Goal: Task Accomplishment & Management: Manage account settings

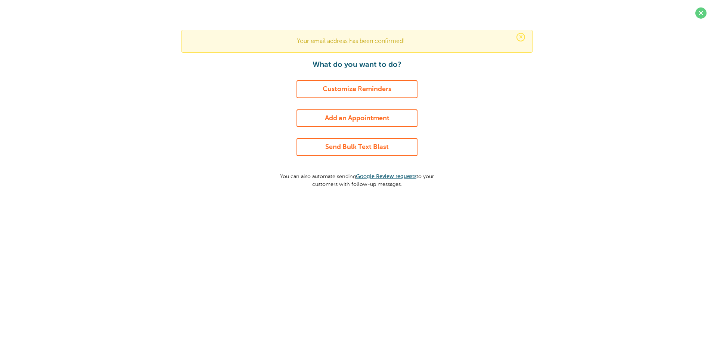
click at [336, 85] on link "Customize Reminders" at bounding box center [357, 89] width 121 height 18
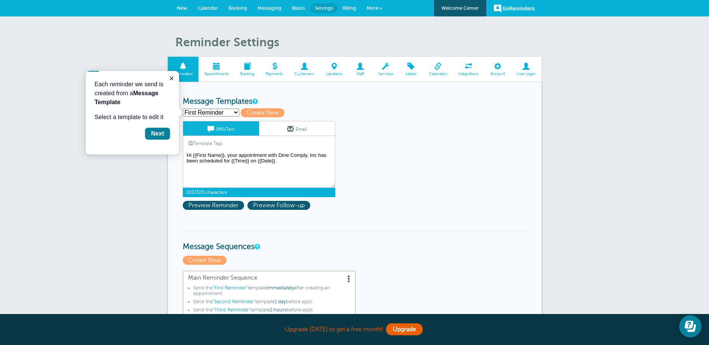
click at [236, 156] on textarea "Hi {{First Name}}, your appointment with Dine Comply, Inc has been scheduled fo…" at bounding box center [259, 169] width 152 height 37
click at [216, 155] on textarea "Hi {{First Name}}, your appointment with Dine Comply, Inc has been scheduled fo…" at bounding box center [259, 169] width 152 height 37
drag, startPoint x: 196, startPoint y: 155, endPoint x: 220, endPoint y: 153, distance: 23.6
click at [220, 153] on textarea "Hi {{First Name}}, your appointment with Dine Comply, Inc has been scheduled fo…" at bounding box center [259, 169] width 152 height 37
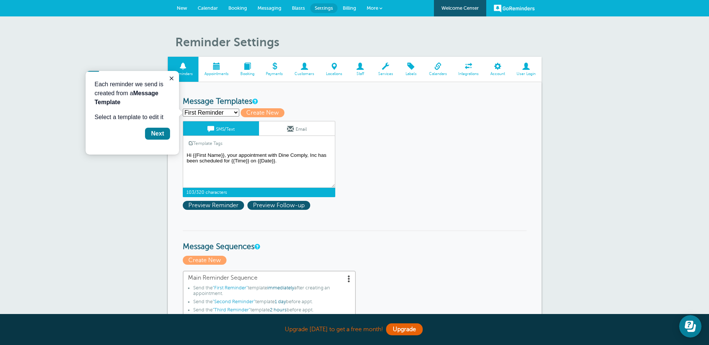
click at [203, 154] on textarea "Hi {{First Name}}, your appointment with Dine Comply, Inc has been scheduled fo…" at bounding box center [259, 169] width 152 height 37
click at [195, 155] on textarea "Hi {{First Name}}, your appointment with Dine Comply, Inc has been scheduled fo…" at bounding box center [259, 169] width 152 height 37
drag, startPoint x: 193, startPoint y: 155, endPoint x: 224, endPoint y: 155, distance: 31.4
click at [224, 155] on textarea "Hi {{First Name}}, your appointment with Dine Comply, Inc has been scheduled fo…" at bounding box center [259, 169] width 152 height 37
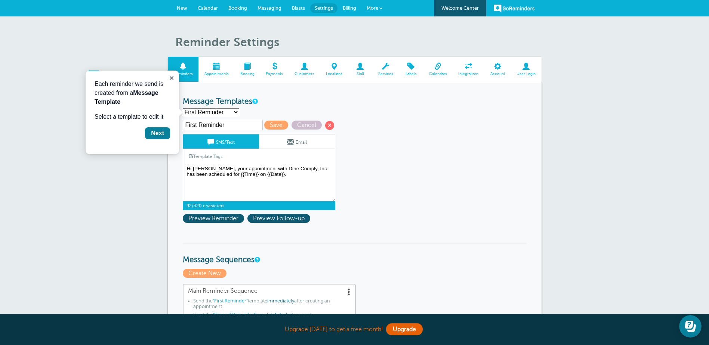
click at [235, 166] on textarea "Hi {{First Name}}, your appointment with Dine Comply, Inc has been scheduled fo…" at bounding box center [259, 182] width 152 height 37
click at [200, 169] on textarea "Hi {{First Name}}, your appointment with Dine Comply, Inc has been scheduled fo…" at bounding box center [259, 182] width 152 height 37
click at [231, 167] on textarea "Hi {{First Name}}, your appointment with Dine Comply, Inc has been scheduled fo…" at bounding box center [259, 182] width 152 height 37
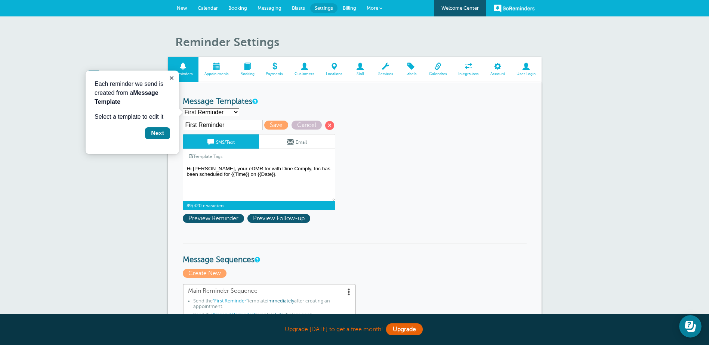
click at [225, 169] on textarea "Hi {{First Name}}, your appointment with Dine Comply, Inc has been scheduled fo…" at bounding box center [259, 182] width 152 height 37
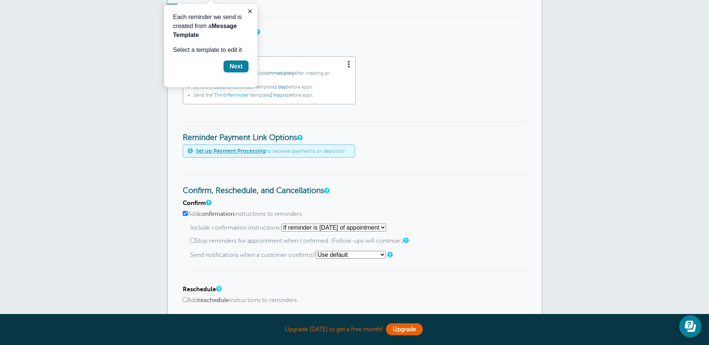
scroll to position [224, 0]
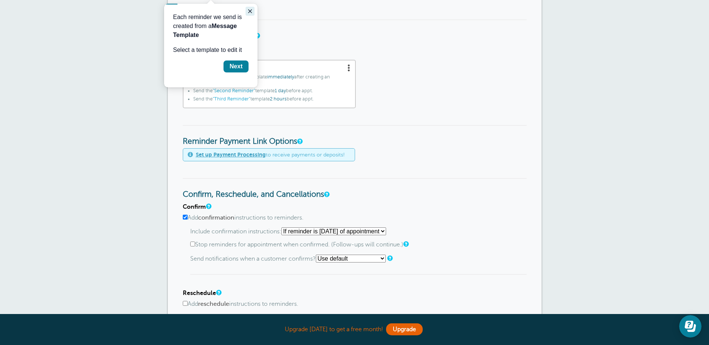
click at [245, 11] on button "Close guide" at bounding box center [249, 11] width 9 height 9
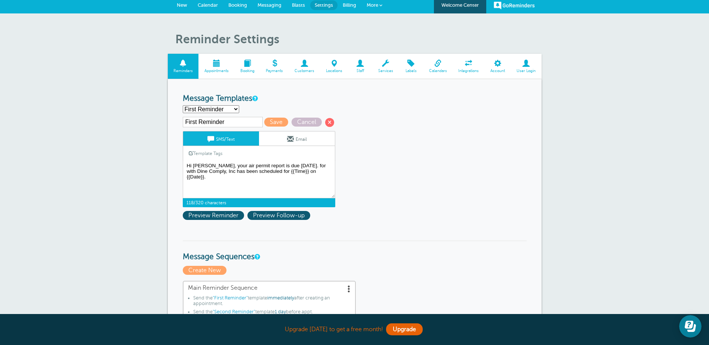
scroll to position [0, 0]
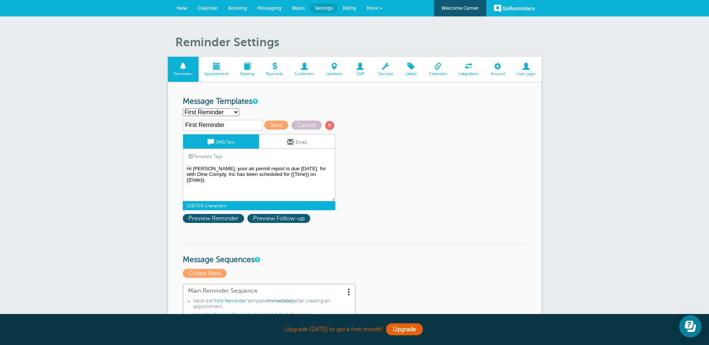
click at [289, 169] on textarea "Hi {{First Name}}, your appointment with Dine Comply, Inc has been scheduled fo…" at bounding box center [259, 182] width 152 height 37
drag, startPoint x: 273, startPoint y: 180, endPoint x: 276, endPoint y: 175, distance: 6.2
click at [276, 175] on textarea "Hi {{First Name}}, your appointment with Dine Comply, Inc has been scheduled fo…" at bounding box center [259, 182] width 152 height 37
click at [230, 216] on span "Preview Reminder" at bounding box center [213, 218] width 61 height 9
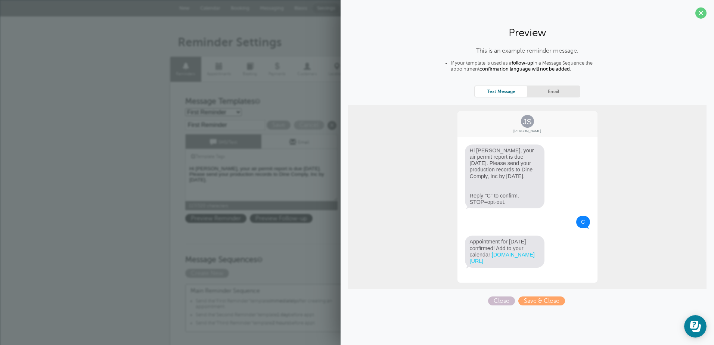
click at [330, 210] on div "First Reminder Save Cancel SMS/Text Email Template Tags Copy SMS Click to add a…" at bounding box center [271, 173] width 172 height 107
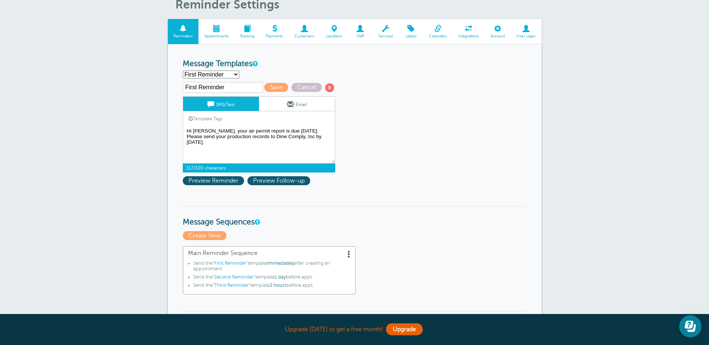
scroll to position [37, 0]
drag, startPoint x: 217, startPoint y: 129, endPoint x: 286, endPoint y: 129, distance: 68.7
click at [286, 129] on textarea "Hi {{First Name}}, your appointment with Dine Comply, Inc has been scheduled fo…" at bounding box center [259, 145] width 152 height 37
drag, startPoint x: 241, startPoint y: 141, endPoint x: 213, endPoint y: 137, distance: 28.7
click at [213, 137] on textarea "Hi {{First Name}}, your appointment with Dine Comply, Inc has been scheduled fo…" at bounding box center [259, 145] width 152 height 37
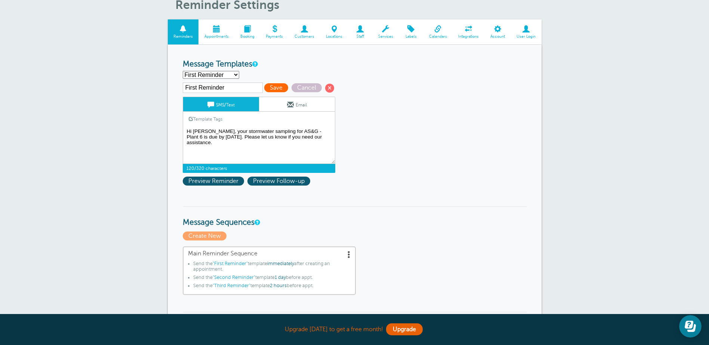
type textarea "Hi Sam, your stormwater sampling for AS&G - Plant 6 is due by 9/30/2025. Please…"
click at [272, 88] on span "Save" at bounding box center [276, 87] width 24 height 9
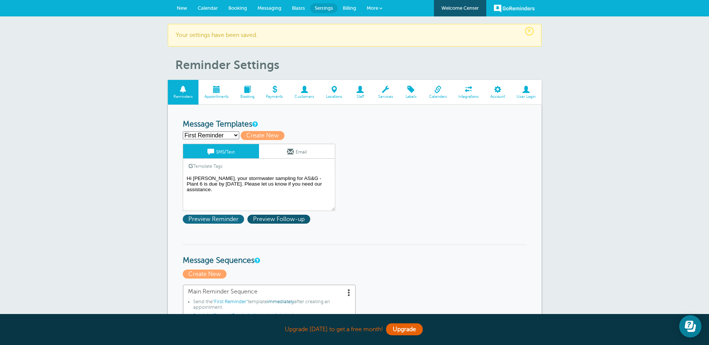
click at [225, 218] on span "Preview Reminder" at bounding box center [213, 219] width 61 height 9
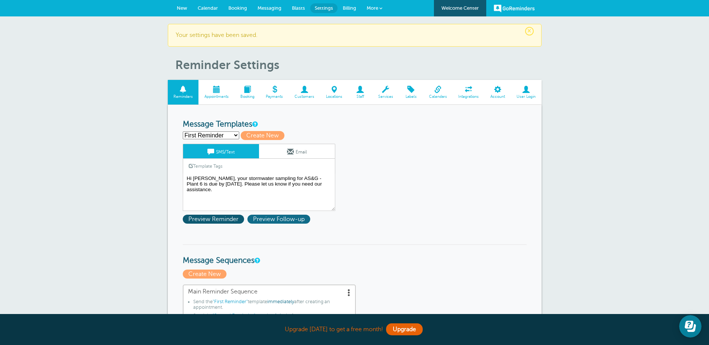
click at [275, 220] on span "Preview Follow-up" at bounding box center [278, 219] width 63 height 9
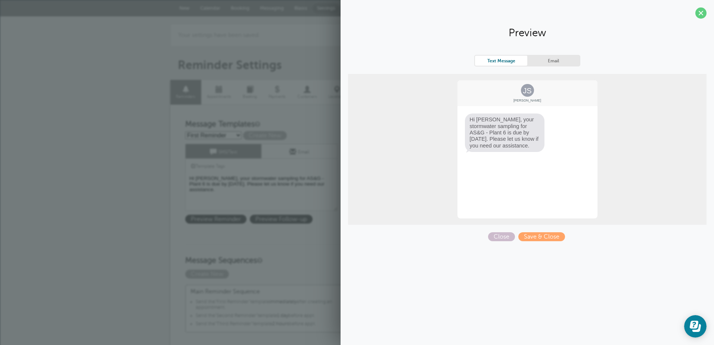
click at [559, 61] on link "Email" at bounding box center [554, 61] width 52 height 10
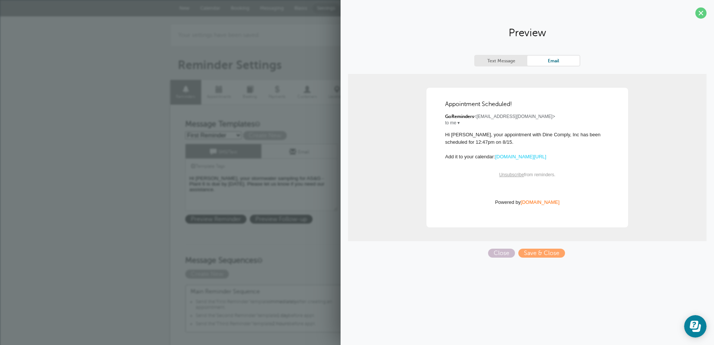
click at [504, 62] on link "Text Message" at bounding box center [501, 61] width 52 height 10
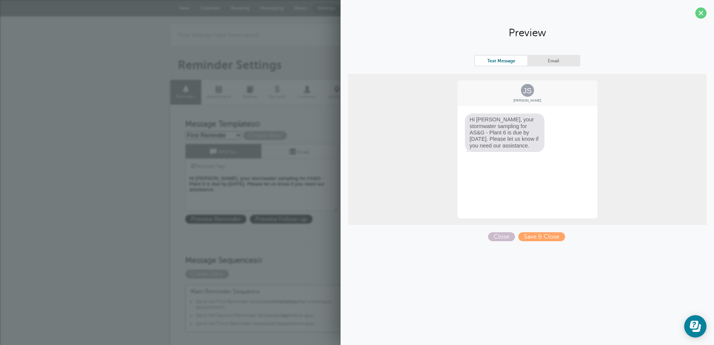
click at [539, 60] on link "Email" at bounding box center [554, 61] width 52 height 10
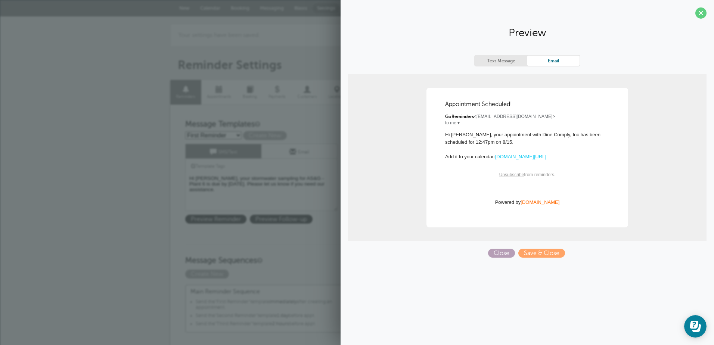
click at [503, 253] on span "Close" at bounding box center [501, 253] width 27 height 9
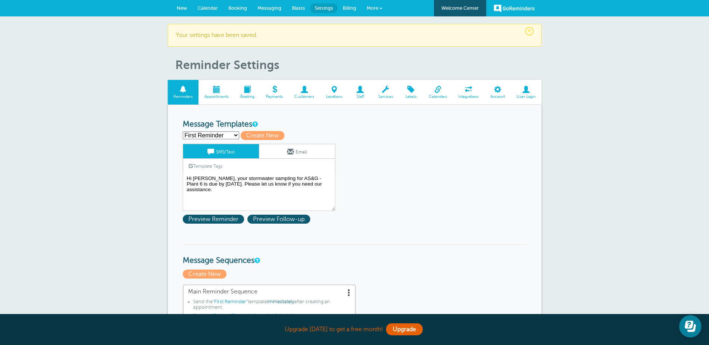
click at [306, 155] on link "Email" at bounding box center [297, 151] width 76 height 14
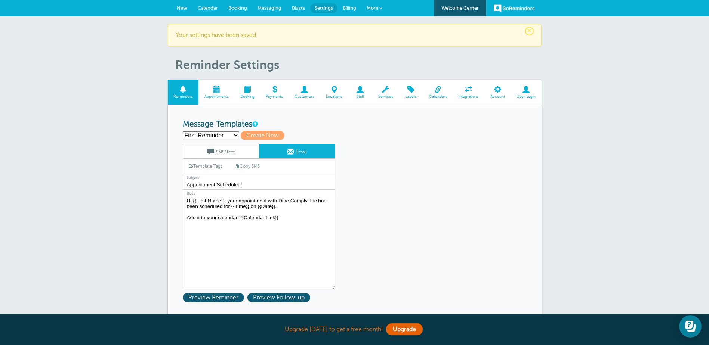
click at [237, 157] on link "SMS/Text" at bounding box center [221, 151] width 76 height 14
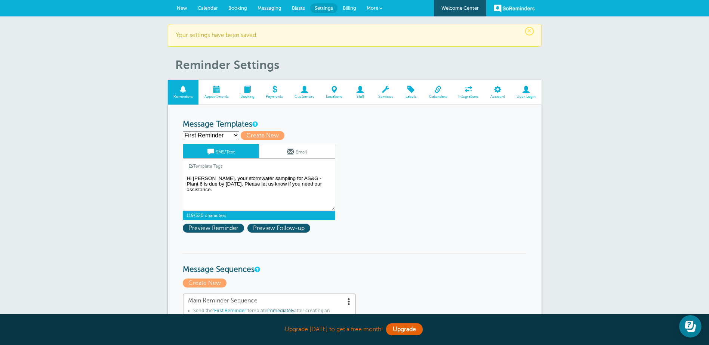
drag, startPoint x: 305, startPoint y: 186, endPoint x: 155, endPoint y: 175, distance: 150.2
click at [284, 151] on link "Email" at bounding box center [297, 151] width 76 height 14
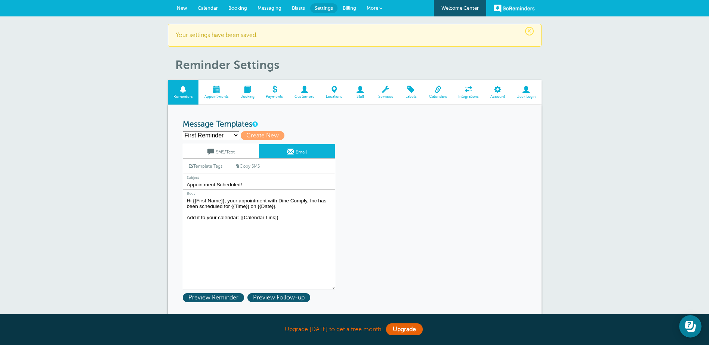
drag, startPoint x: 282, startPoint y: 218, endPoint x: 167, endPoint y: 198, distance: 117.3
click at [215, 211] on textarea "Hi {{First Name}}, your appointment with Dine Comply, Inc has been scheduled fo…" at bounding box center [259, 242] width 152 height 93
drag, startPoint x: 243, startPoint y: 202, endPoint x: 183, endPoint y: 198, distance: 60.7
click at [183, 198] on textarea "Hi {{First Name}}, your appointment with Dine Comply, Inc has been scheduled fo…" at bounding box center [259, 242] width 152 height 93
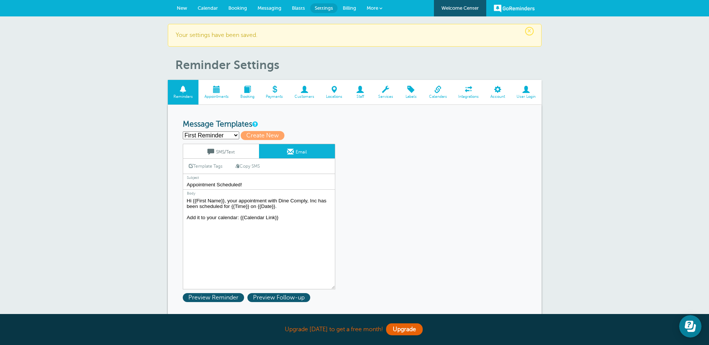
paste textarea "Sam, your stormwater sampling for AS&G - Plant 6 is due by 9/30/2025. Please le…"
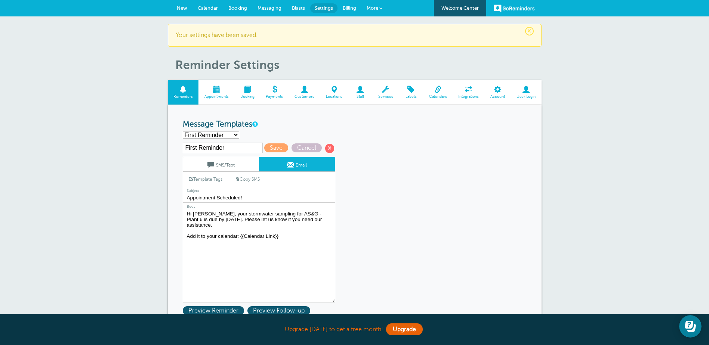
scroll to position [37, 0]
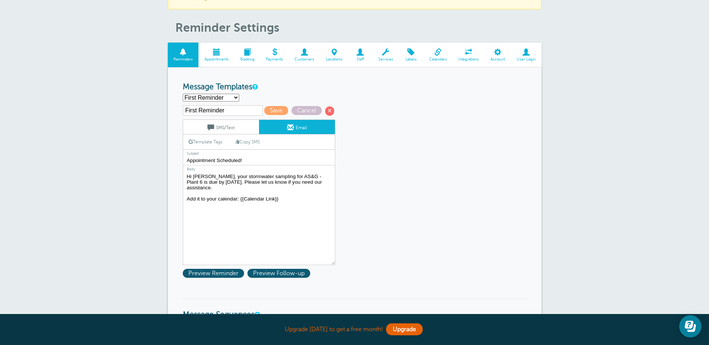
click at [214, 141] on link "Template Tags" at bounding box center [205, 142] width 45 height 15
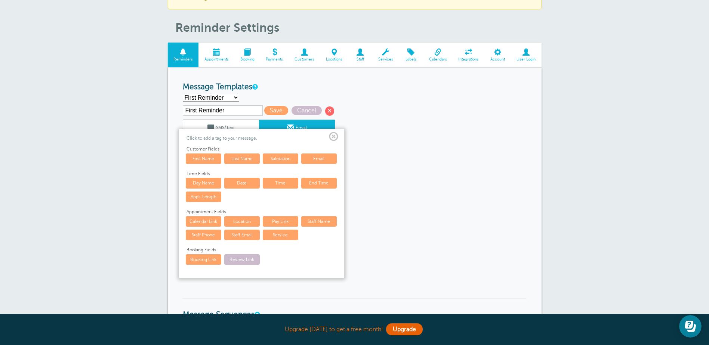
click at [334, 135] on span at bounding box center [333, 136] width 9 height 9
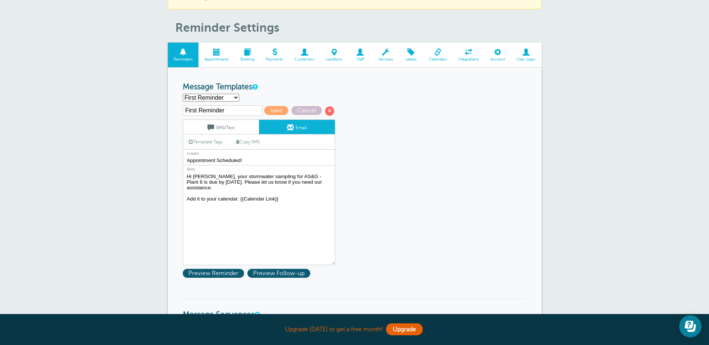
click at [250, 142] on link "Copy SMS" at bounding box center [247, 142] width 36 height 14
type textarea "Hi [PERSON_NAME], your stormwater sampling for AS&G - Plant 6 is due by [DATE].…"
click at [250, 142] on link "Copy SMS" at bounding box center [247, 142] width 36 height 14
click at [217, 273] on span "Preview Reminder" at bounding box center [213, 273] width 61 height 9
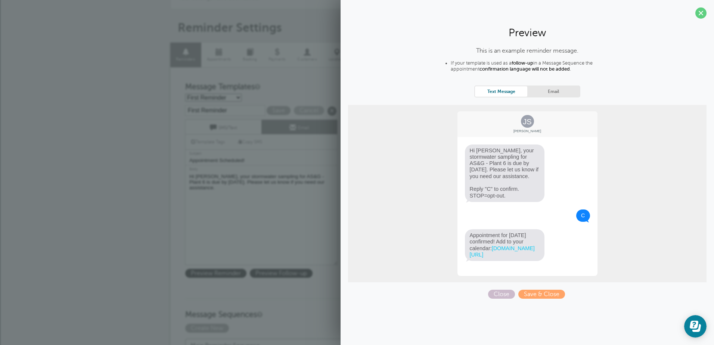
click at [310, 226] on textarea "Hi {{First Name}}, your appointment with Dine Comply, Inc has been scheduled fo…" at bounding box center [261, 218] width 152 height 93
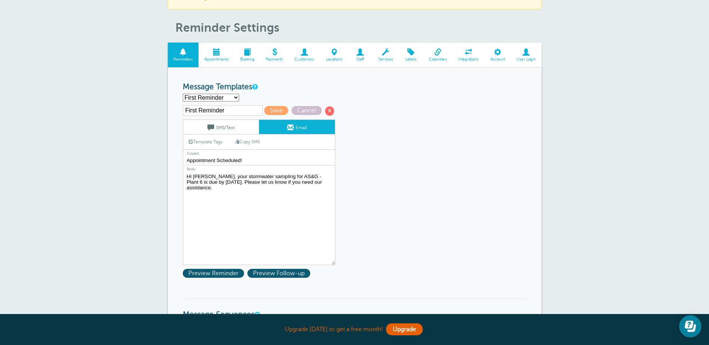
click at [280, 226] on textarea "Hi {{First Name}}, your appointment with Dine Comply, Inc has been scheduled fo…" at bounding box center [259, 218] width 152 height 93
click at [250, 146] on link "Copy SMS" at bounding box center [247, 142] width 36 height 14
click at [247, 140] on link "Copy SMS" at bounding box center [247, 142] width 36 height 14
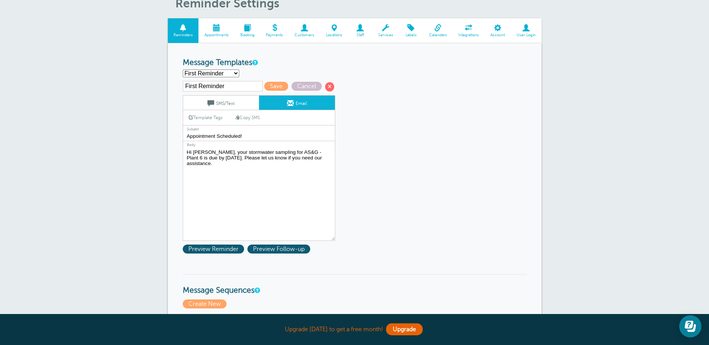
scroll to position [75, 0]
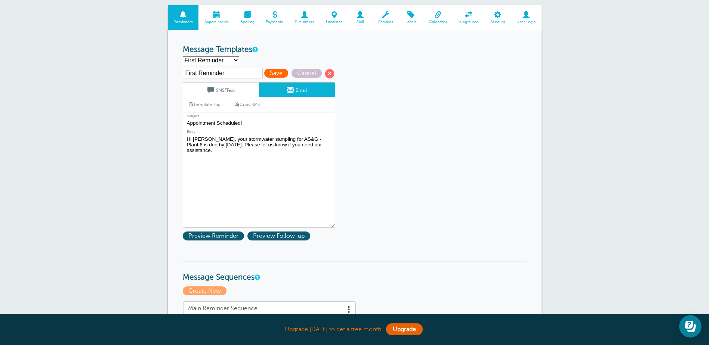
click at [280, 73] on span "Save" at bounding box center [276, 73] width 24 height 9
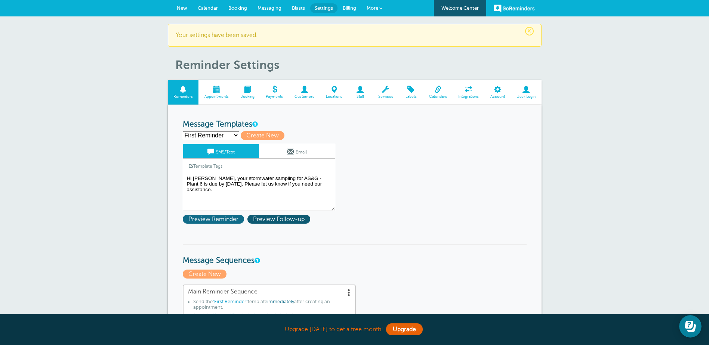
click at [228, 221] on span "Preview Reminder" at bounding box center [213, 219] width 61 height 9
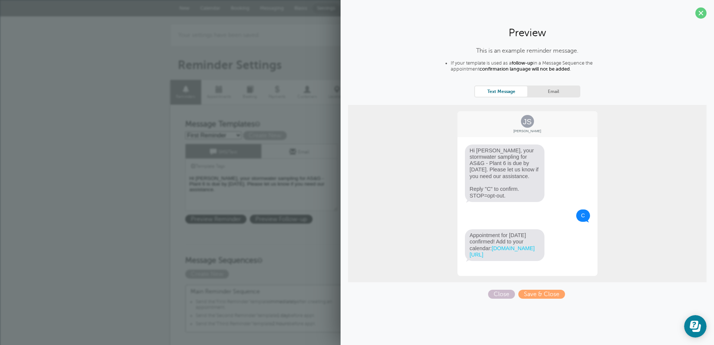
click at [497, 93] on link "Text Message" at bounding box center [501, 91] width 52 height 10
click at [292, 188] on textarea "Hi [PERSON_NAME], your stormwater sampling for AS&G - Plant 6 is due by [DATE].…" at bounding box center [261, 192] width 152 height 37
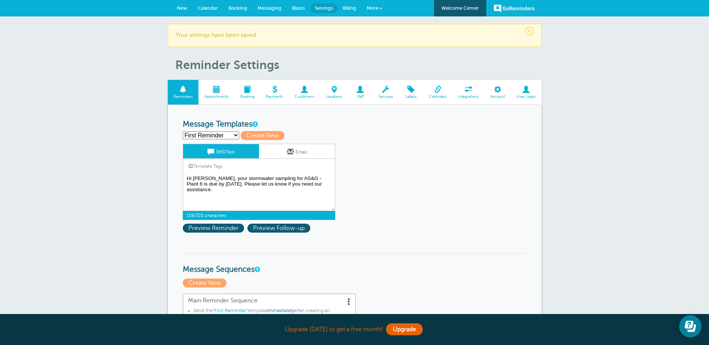
click at [320, 188] on textarea "Hi [PERSON_NAME], your stormwater sampling for AS&G - Plant 6 is due by [DATE].…" at bounding box center [259, 192] width 152 height 37
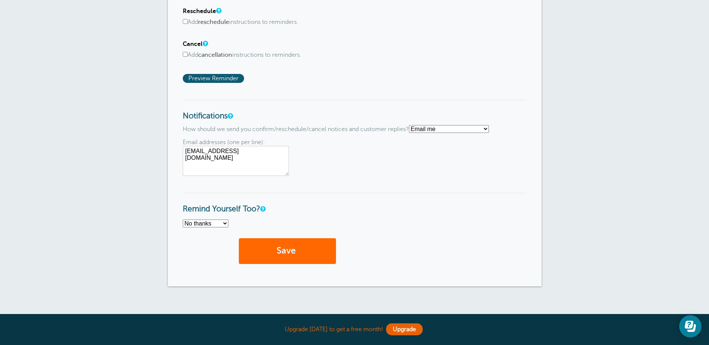
scroll to position [523, 0]
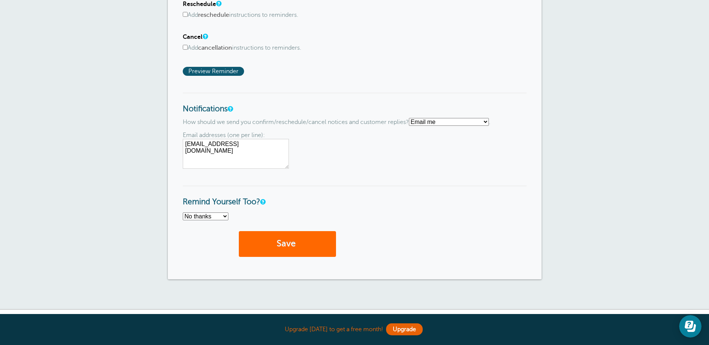
click at [223, 220] on select "No thanks Yes, text me Yes, email me" at bounding box center [206, 217] width 46 height 8
select select "3"
click at [183, 213] on select "No thanks Yes, text me Yes, email me" at bounding box center [206, 217] width 46 height 8
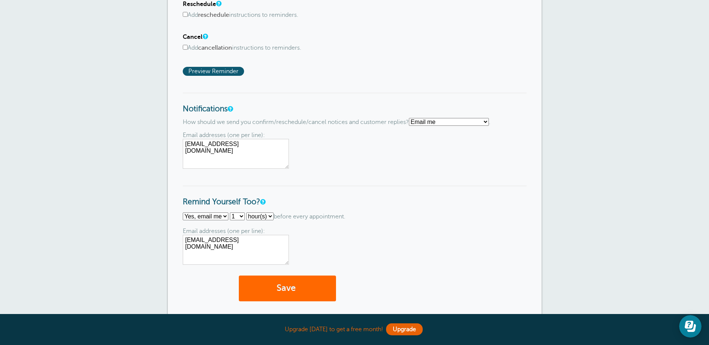
click at [267, 244] on textarea "rlarge@dinecomply.com" at bounding box center [236, 250] width 106 height 30
click at [432, 121] on select "Text me Email me Don't send me notifications" at bounding box center [449, 122] width 80 height 8
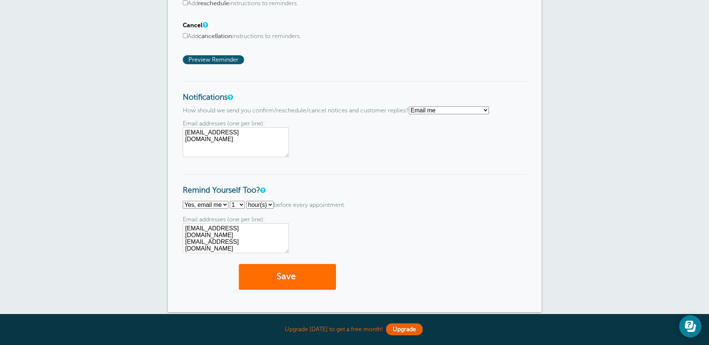
scroll to position [616, 0]
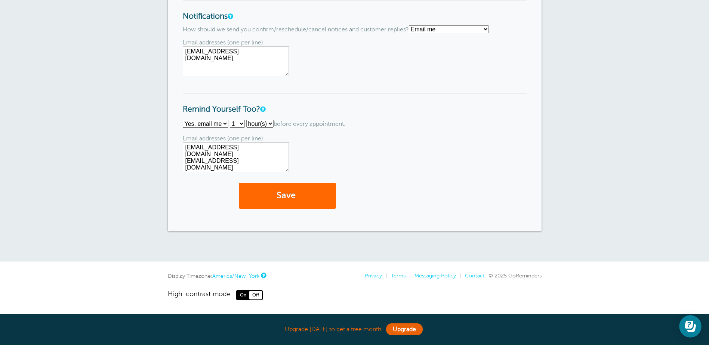
drag, startPoint x: 259, startPoint y: 162, endPoint x: 176, endPoint y: 155, distance: 82.9
type textarea "rlarge@dinecomply.com"
click at [281, 191] on button "Save" at bounding box center [287, 196] width 97 height 26
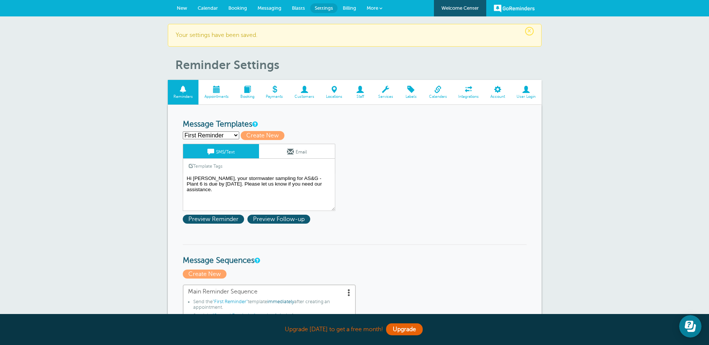
click at [308, 92] on span at bounding box center [304, 89] width 31 height 7
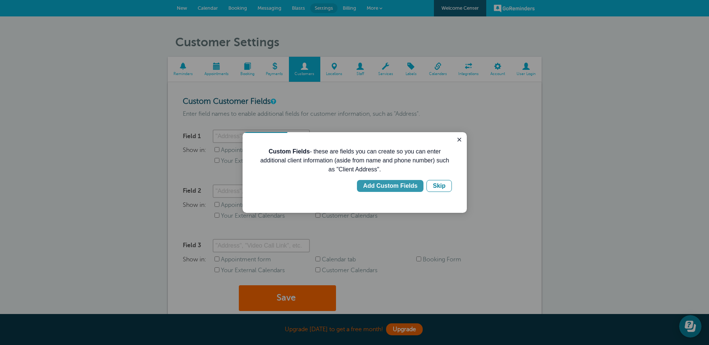
click at [387, 186] on div "Add Custom Fields" at bounding box center [390, 186] width 55 height 9
type input "Client Address"
checkbox input "true"
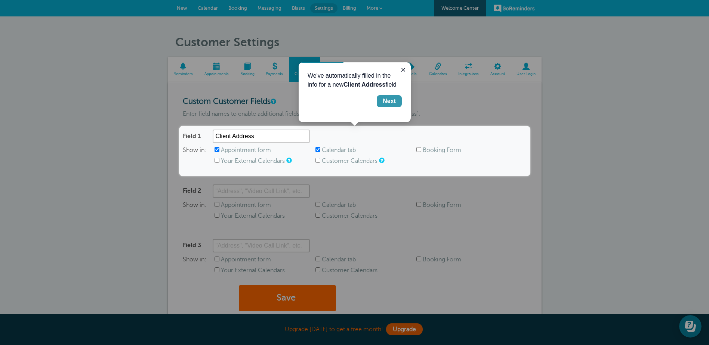
click at [391, 102] on div "Next" at bounding box center [389, 101] width 13 height 9
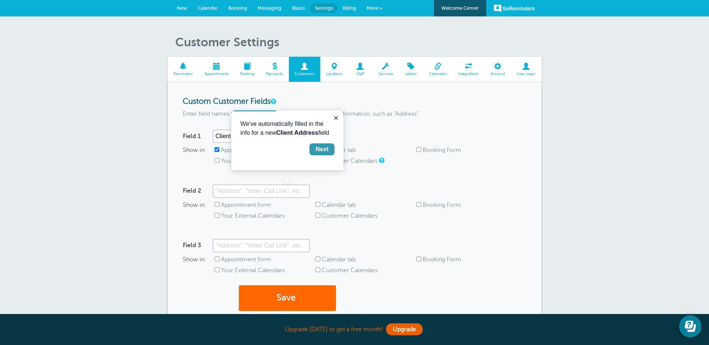
scroll to position [102, 0]
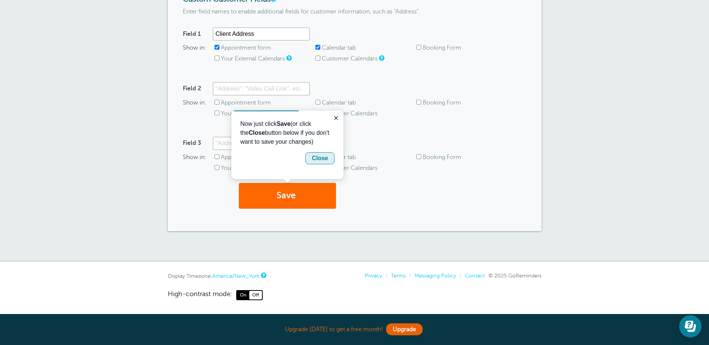
click at [322, 161] on div "Close" at bounding box center [320, 158] width 16 height 9
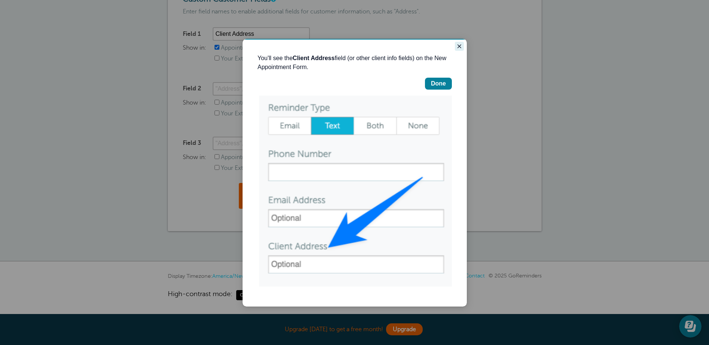
click at [458, 46] on icon "Close guide" at bounding box center [459, 46] width 6 height 6
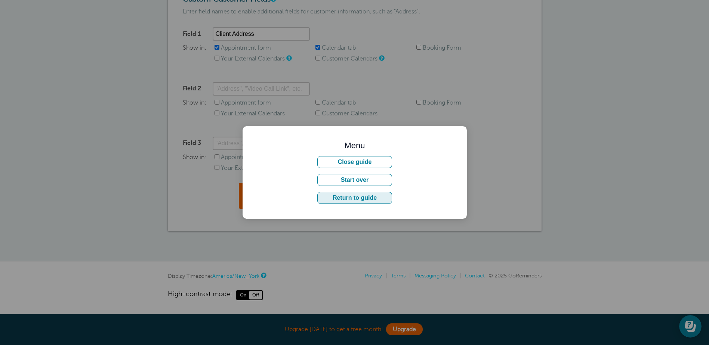
click at [348, 198] on button "Return to guide" at bounding box center [354, 198] width 75 height 12
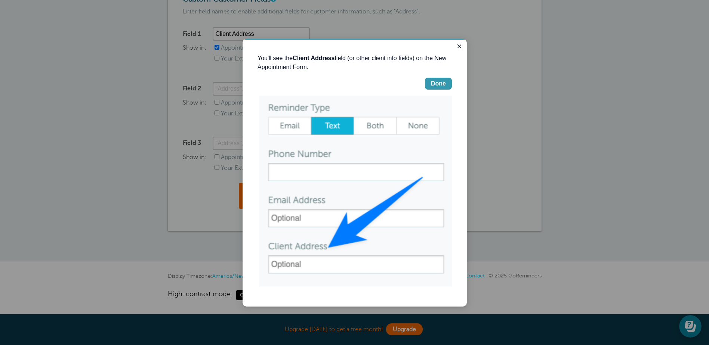
click at [443, 82] on div "Done" at bounding box center [438, 83] width 15 height 9
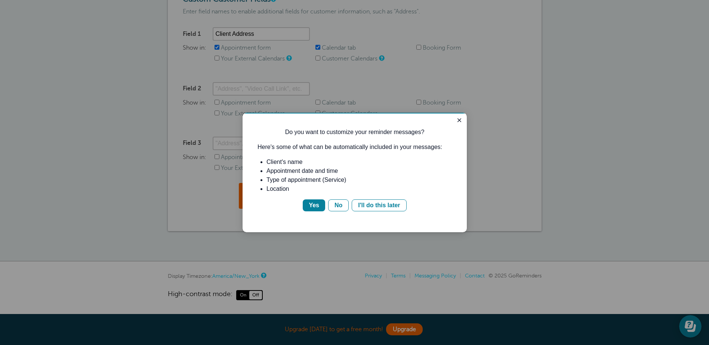
scroll to position [0, 0]
click at [321, 202] on button "Yes" at bounding box center [314, 206] width 22 height 12
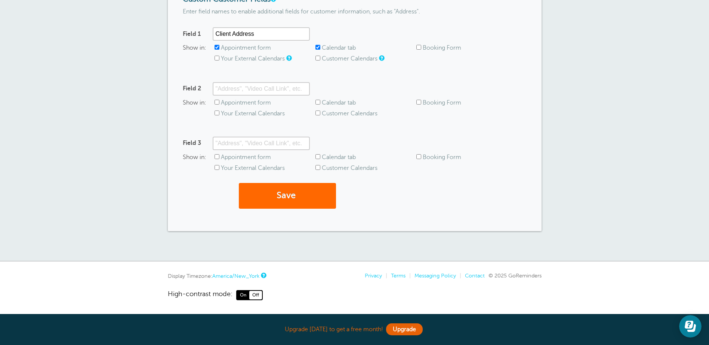
scroll to position [83, 0]
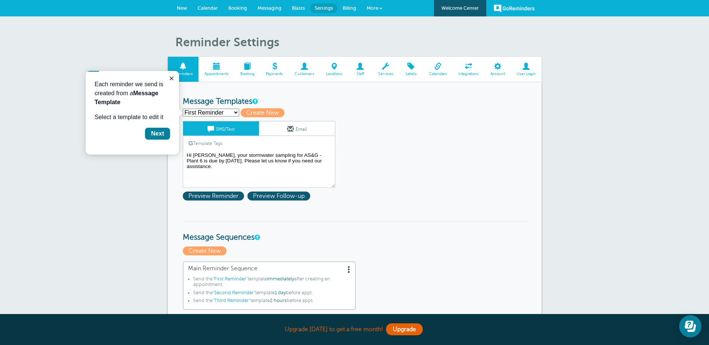
click at [224, 67] on span at bounding box center [216, 66] width 36 height 7
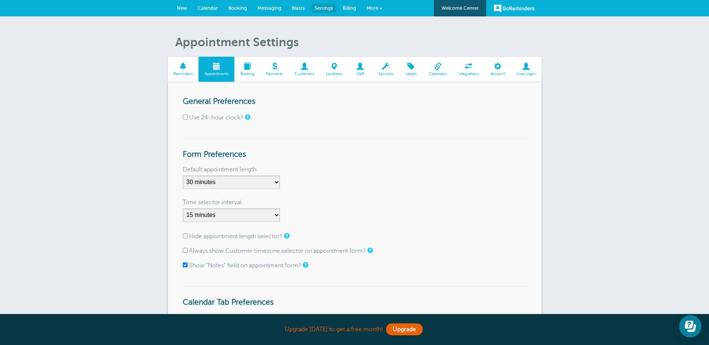
click at [306, 69] on span at bounding box center [304, 66] width 31 height 7
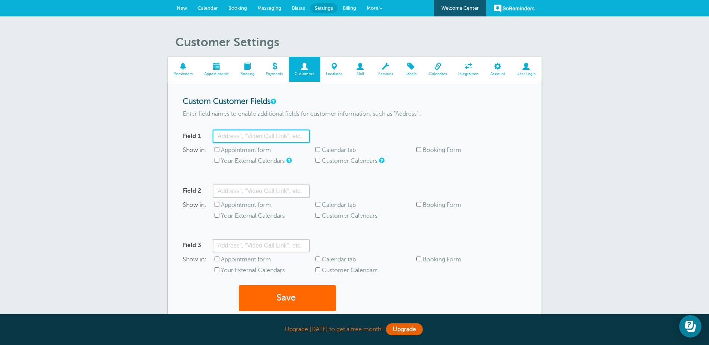
click at [284, 133] on input "Field 1" at bounding box center [261, 136] width 97 height 13
click at [332, 72] on span "Locations" at bounding box center [334, 74] width 21 height 4
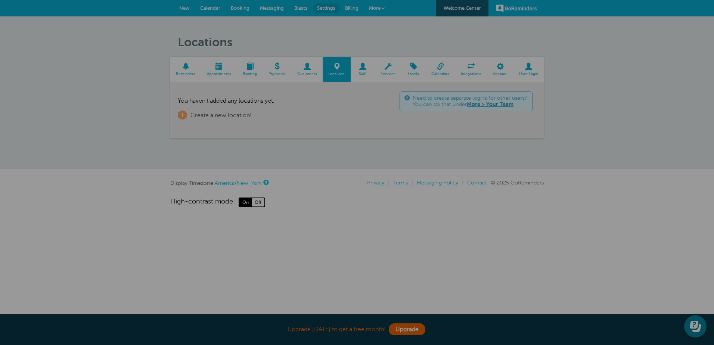
click at [362, 68] on div at bounding box center [357, 172] width 714 height 345
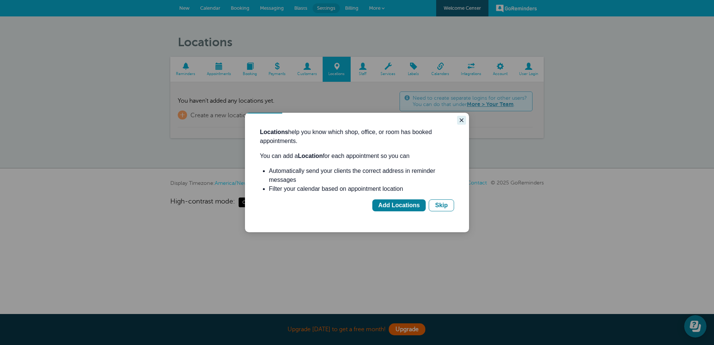
click at [462, 121] on icon "Close guide" at bounding box center [462, 120] width 6 height 6
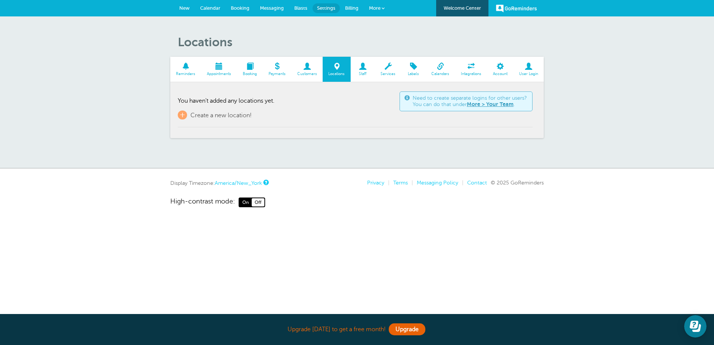
click at [367, 64] on span at bounding box center [363, 66] width 24 height 7
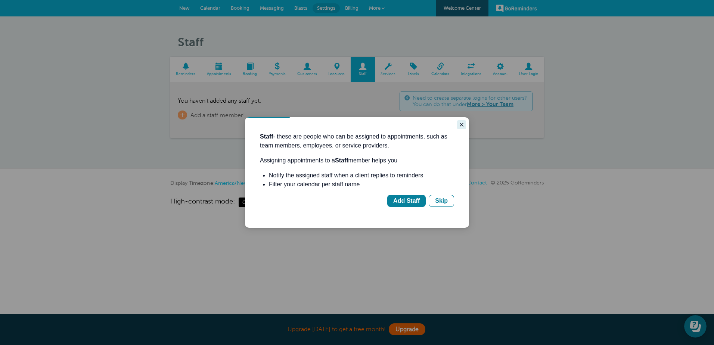
click at [464, 122] on icon "Close guide" at bounding box center [462, 125] width 6 height 6
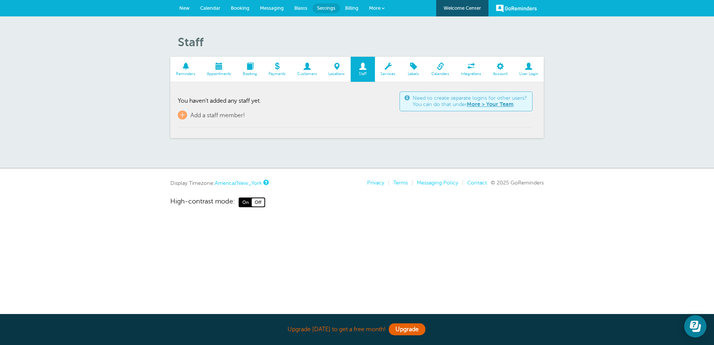
click at [395, 72] on span "Services" at bounding box center [388, 74] width 19 height 4
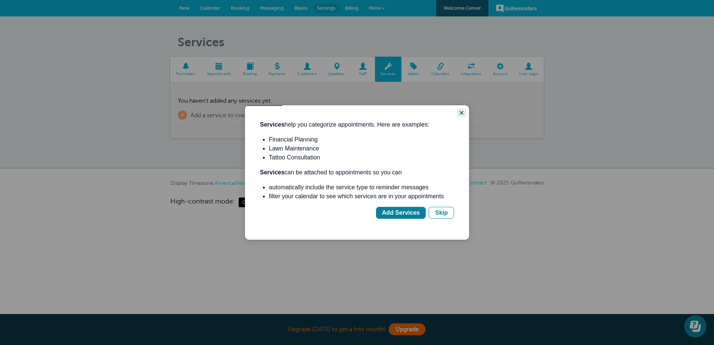
click at [460, 113] on icon "Close guide" at bounding box center [462, 113] width 6 height 6
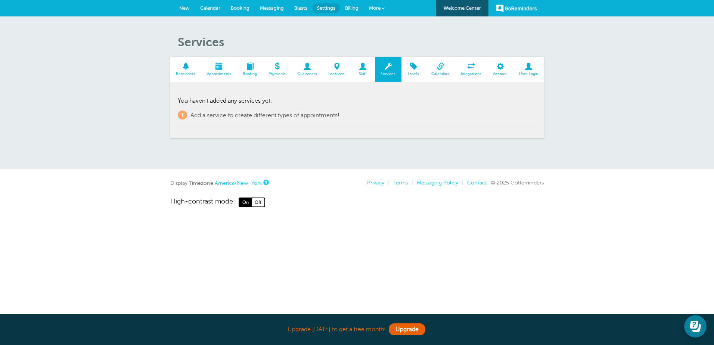
click at [418, 72] on span "Labels" at bounding box center [413, 74] width 17 height 4
click at [435, 64] on span at bounding box center [441, 66] width 30 height 7
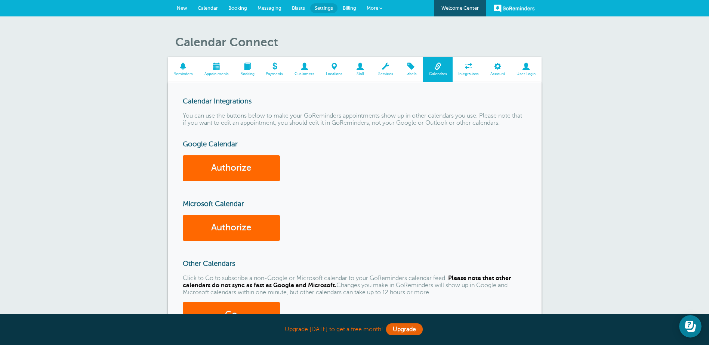
click at [468, 69] on span at bounding box center [468, 66] width 32 height 7
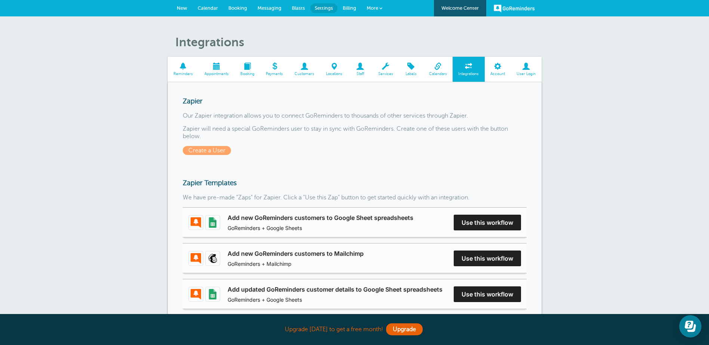
click at [186, 74] on span "Reminders" at bounding box center [183, 74] width 24 height 4
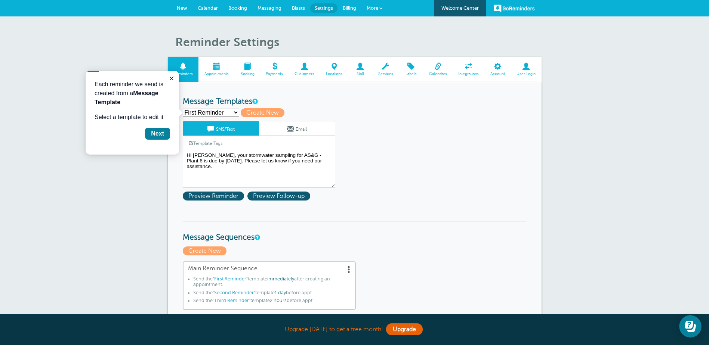
click at [213, 7] on span "Calendar" at bounding box center [208, 8] width 20 height 6
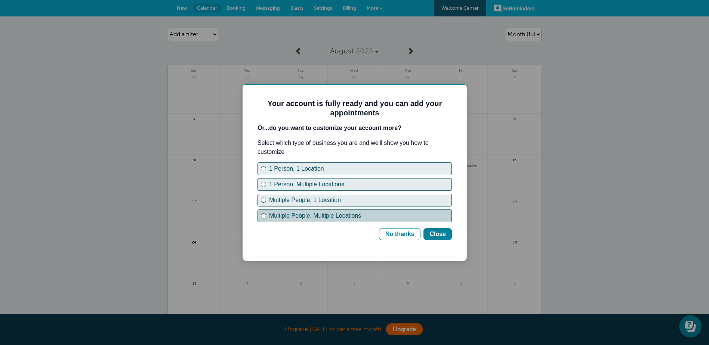
click at [262, 216] on div "Multiple People, Multiple Locations" at bounding box center [263, 215] width 5 height 5
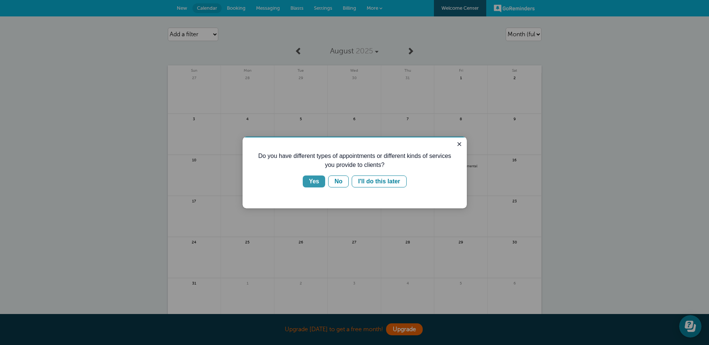
click at [318, 180] on div "Yes" at bounding box center [314, 181] width 10 height 9
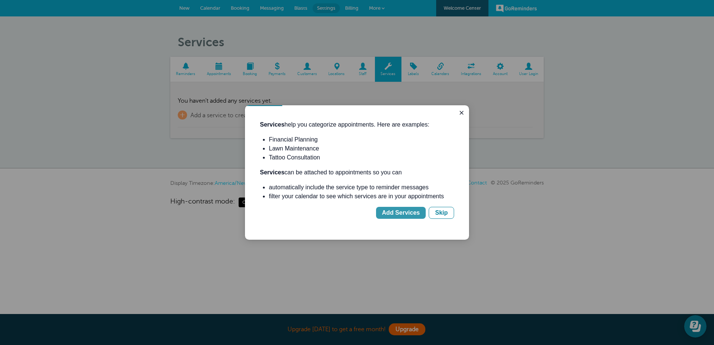
click at [424, 212] on button "Add Services" at bounding box center [401, 213] width 50 height 12
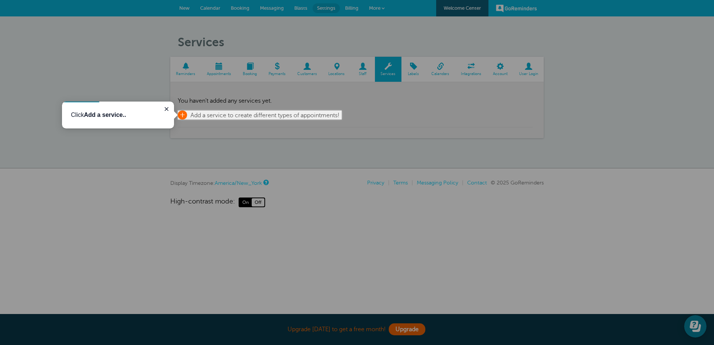
click at [184, 115] on span "+" at bounding box center [182, 115] width 9 height 9
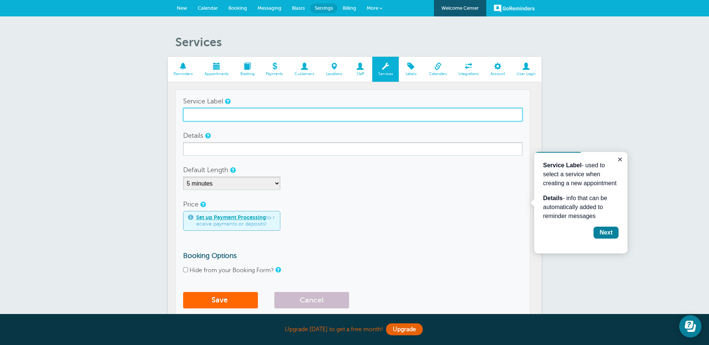
click at [222, 115] on input "Service Label" at bounding box center [352, 114] width 339 height 13
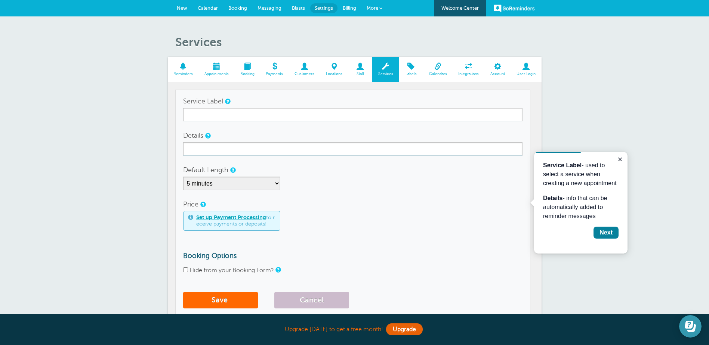
click at [686, 328] on icon "Open Learn | Contact Us" at bounding box center [688, 325] width 9 height 8
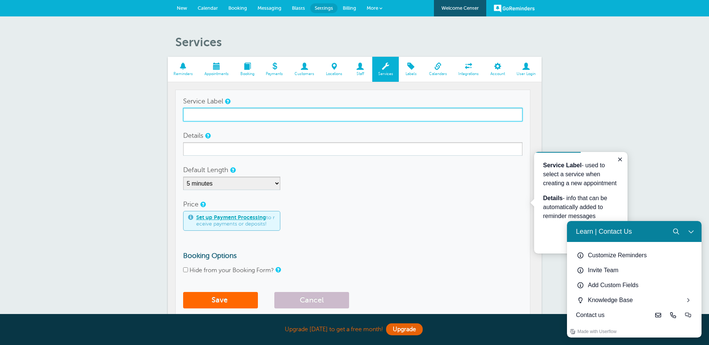
click at [248, 117] on input "Service Label" at bounding box center [352, 114] width 339 height 13
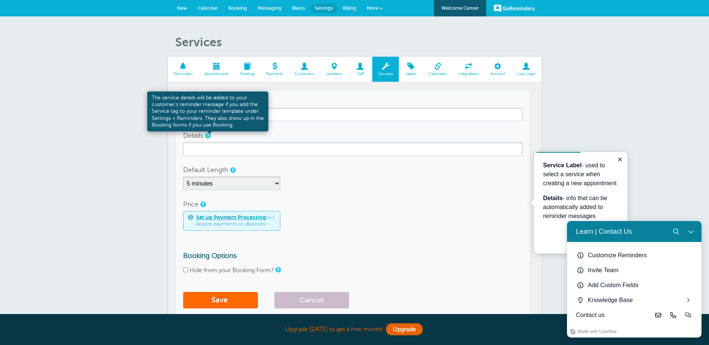
click at [207, 136] on link at bounding box center [207, 135] width 4 height 5
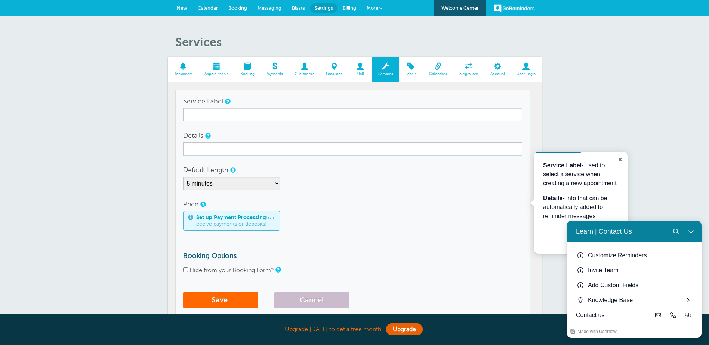
click at [407, 69] on span at bounding box center [411, 66] width 24 height 7
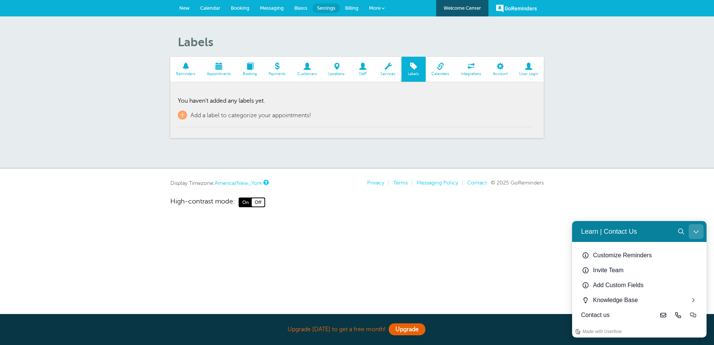
drag, startPoint x: 699, startPoint y: 230, endPoint x: 1248, endPoint y: 417, distance: 579.8
click at [699, 230] on button "Close Learn | Contact Us" at bounding box center [696, 231] width 15 height 15
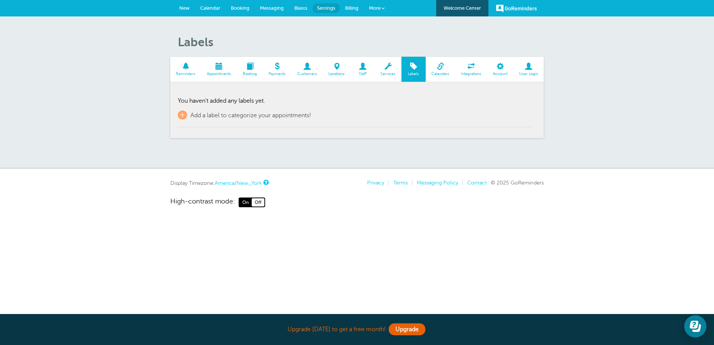
click at [646, 149] on div "Labels Reminders Appointments Booking Payments Customers Locations Staff Servic…" at bounding box center [357, 92] width 714 height 152
click at [389, 162] on div "Labels Reminders Appointments Booking Payments Customers Locations Staff Servic…" at bounding box center [357, 92] width 714 height 152
drag, startPoint x: 317, startPoint y: 117, endPoint x: 159, endPoint y: 104, distance: 159.0
click at [159, 104] on div "Labels Reminders Appointments Booking Payments Customers Locations Staff Servic…" at bounding box center [357, 92] width 714 height 152
drag, startPoint x: 159, startPoint y: 104, endPoint x: 239, endPoint y: 122, distance: 82.4
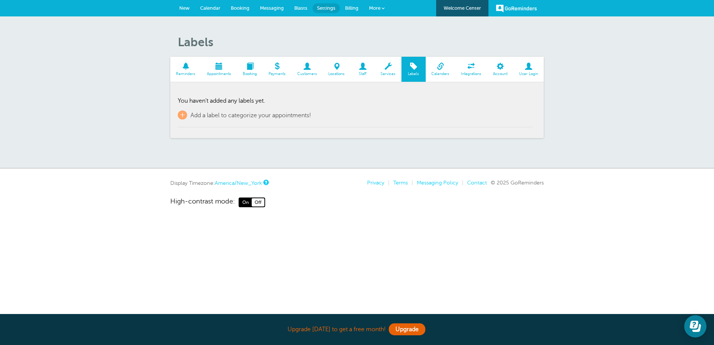
click at [239, 122] on td "You haven't added any labels yet. + Add a label to categorize your appointments!" at bounding box center [355, 109] width 355 height 38
